Goal: Navigation & Orientation: Go to known website

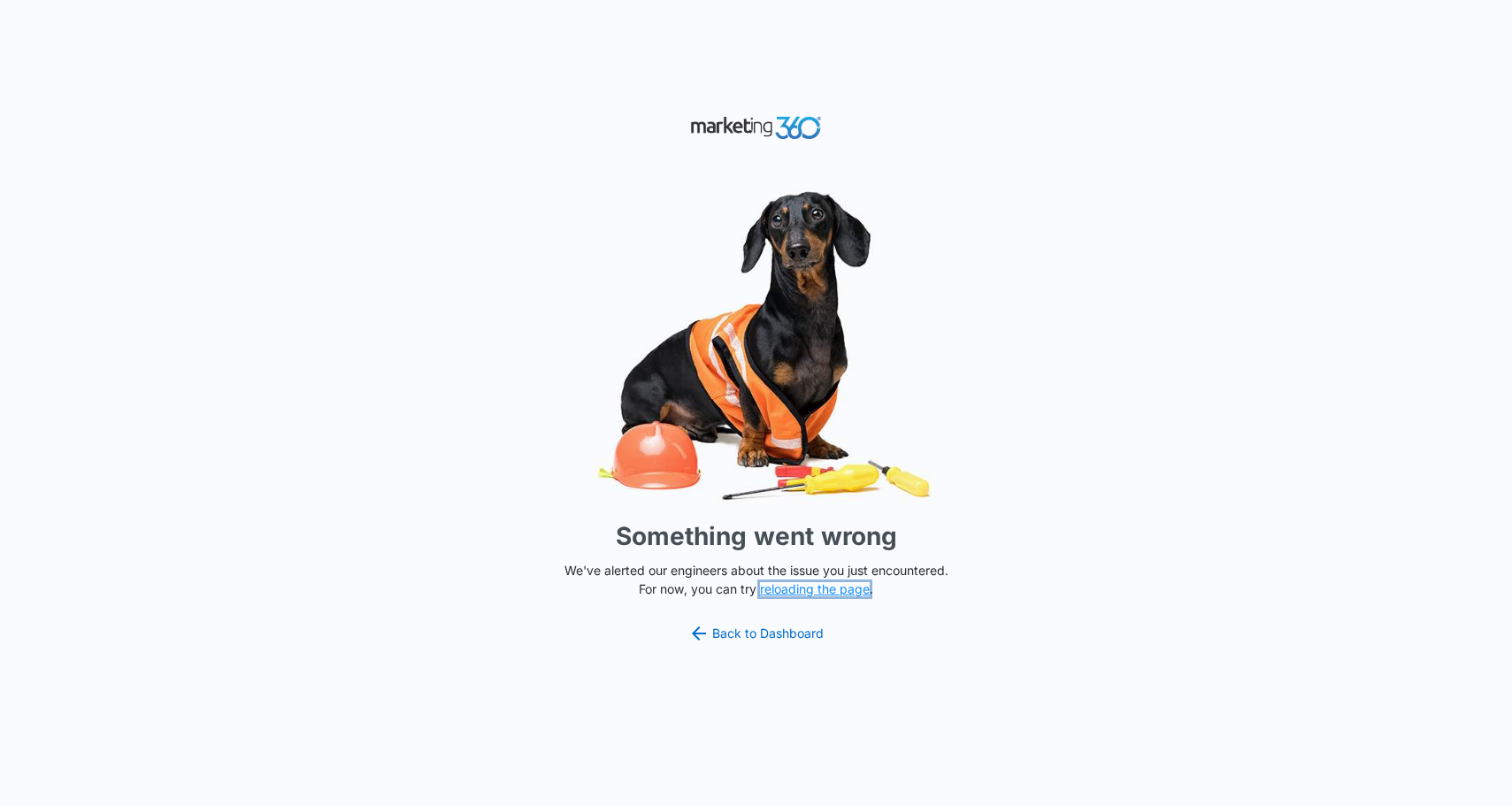
click at [825, 594] on button "reloading the page" at bounding box center [815, 589] width 110 height 14
